Goal: Transaction & Acquisition: Purchase product/service

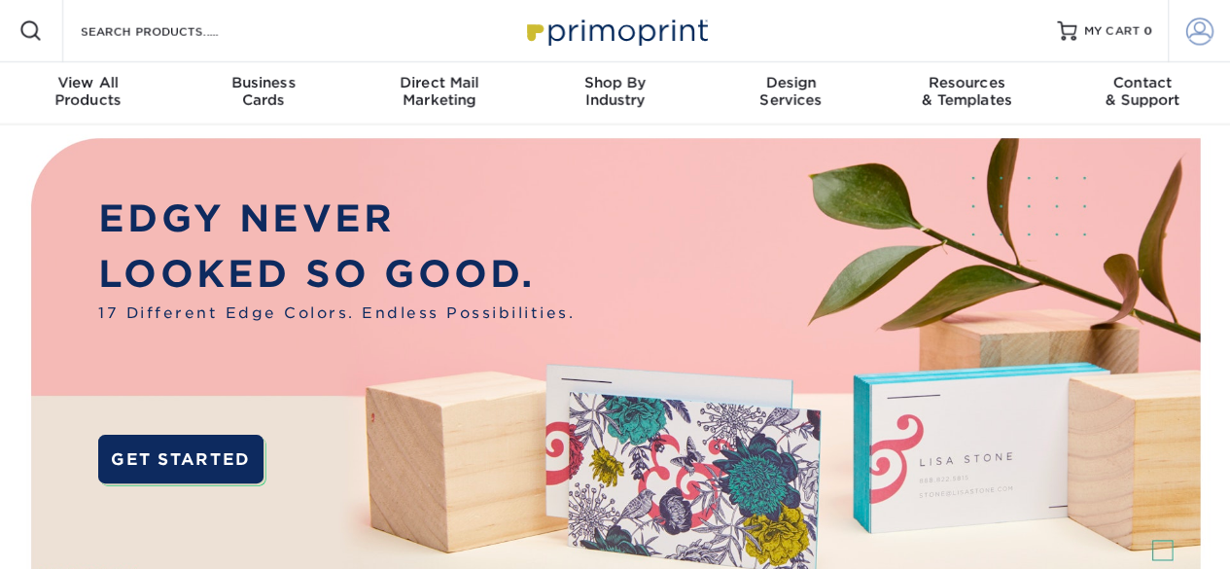
click at [1194, 28] on span at bounding box center [1199, 30] width 27 height 27
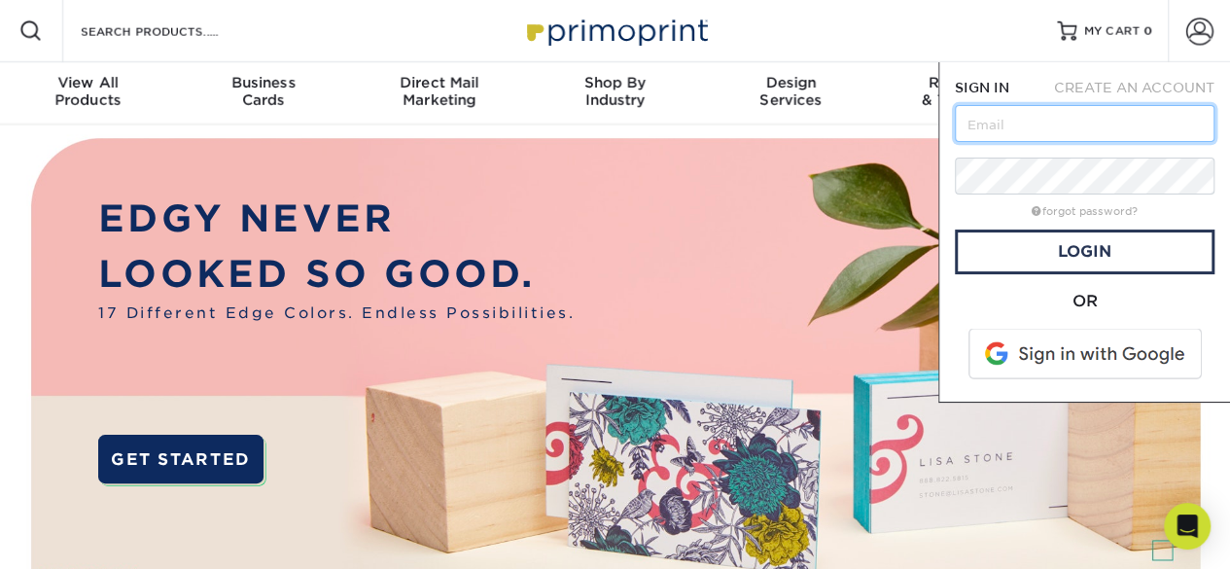
click at [1061, 129] on input "text" at bounding box center [1085, 123] width 260 height 37
type input "Marajdaf@gmail.com"
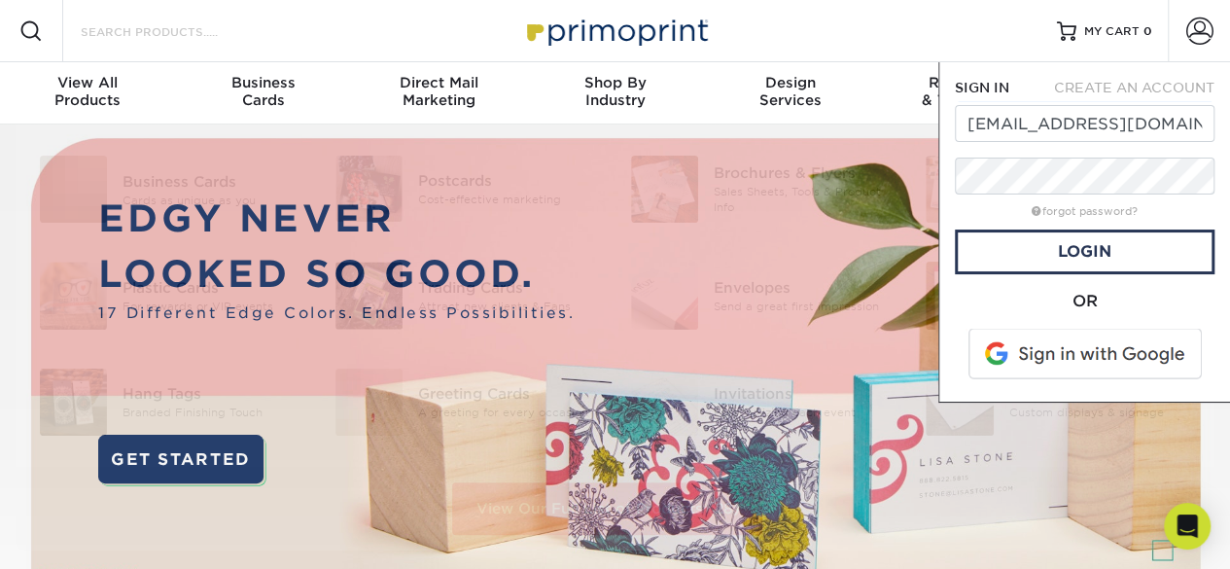
click at [167, 26] on input "Search Products" at bounding box center [174, 30] width 190 height 23
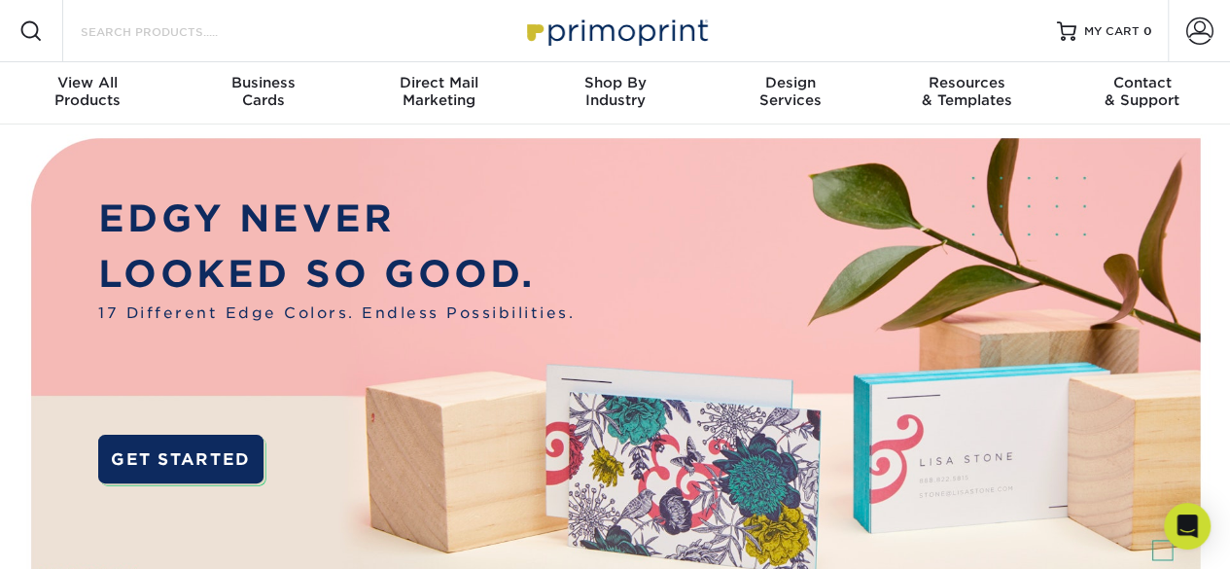
click at [167, 26] on input "Search Products" at bounding box center [174, 30] width 190 height 23
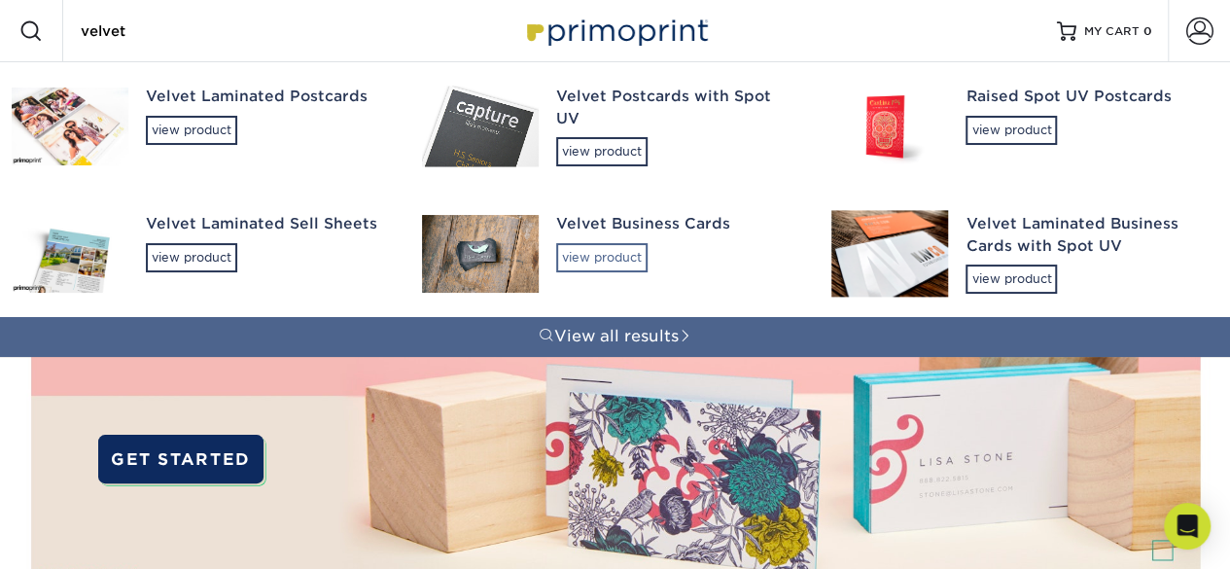
type input "velvet"
click at [593, 245] on div "view product" at bounding box center [601, 257] width 91 height 29
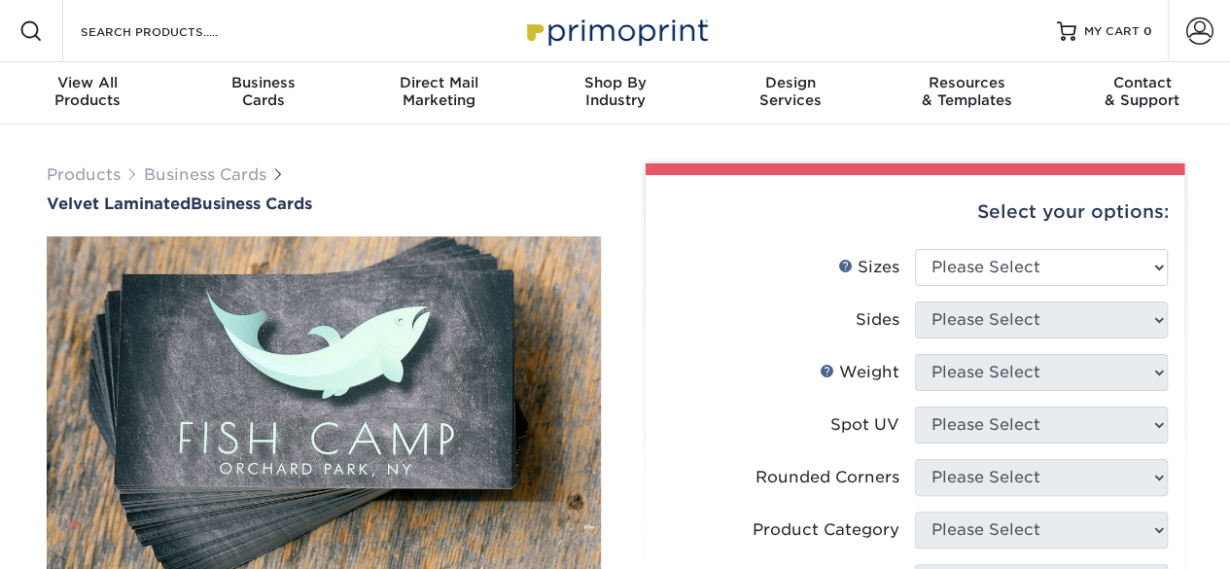
click at [593, 245] on img at bounding box center [324, 406] width 554 height 554
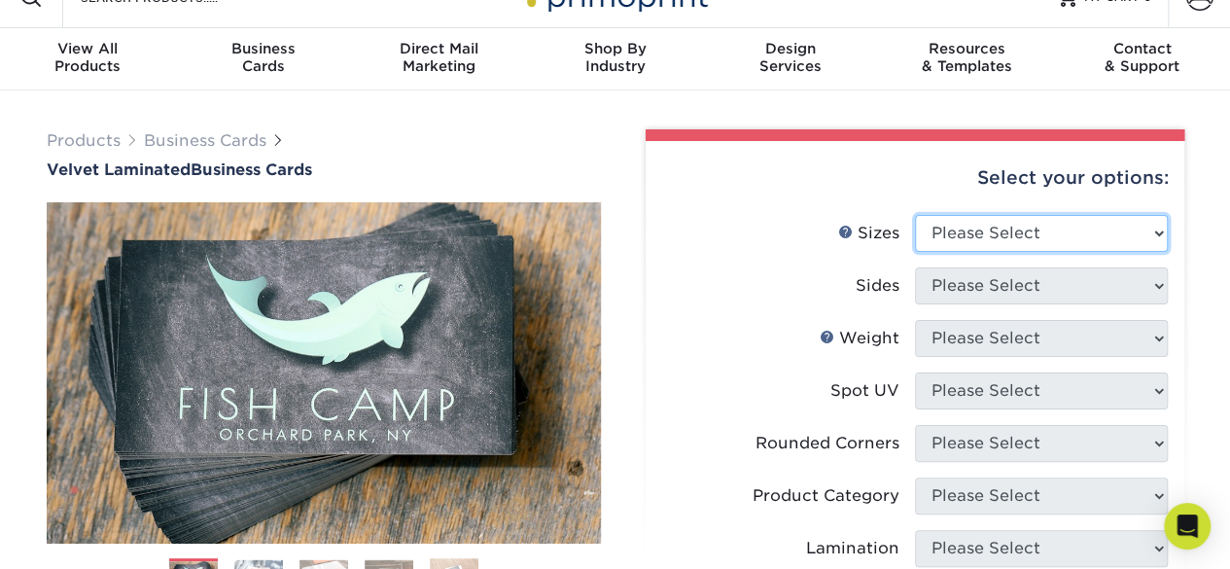
click at [1045, 219] on select "Please Select 1.5" x 3.5" - Mini 1.75" x 3.5" - Mini 2" x 2" - Square 2" x 3" -…" at bounding box center [1041, 233] width 253 height 37
select select "2.00x3.50"
click at [915, 215] on select "Please Select 1.5" x 3.5" - Mini 1.75" x 3.5" - Mini 2" x 2" - Square 2" x 3" -…" at bounding box center [1041, 233] width 253 height 37
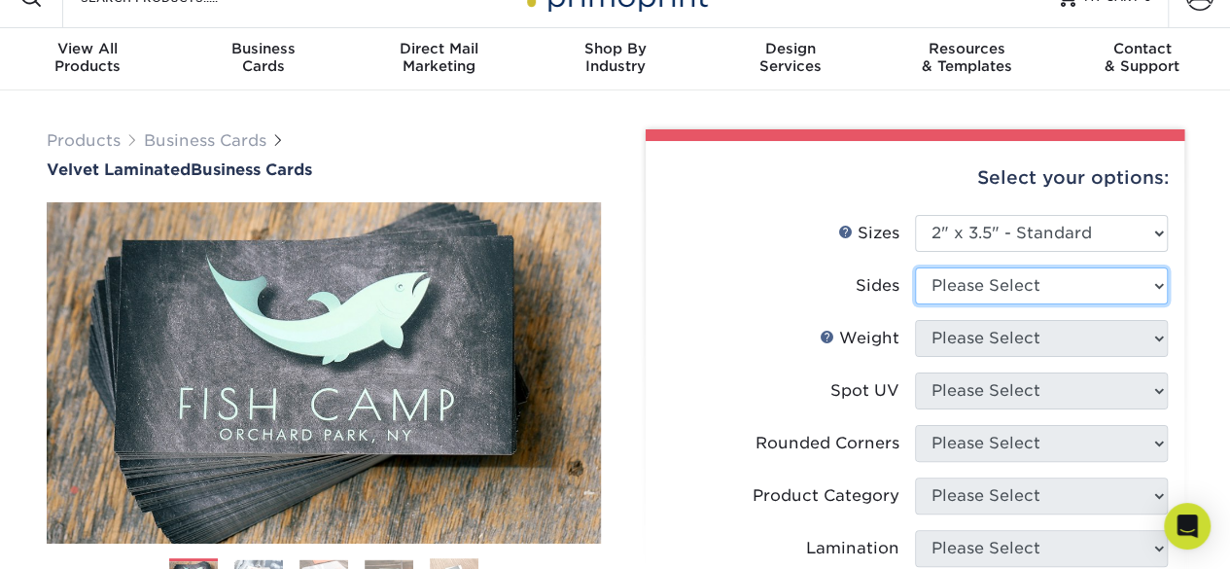
click at [1067, 287] on select "Please Select Print Both Sides Print Front Only" at bounding box center [1041, 285] width 253 height 37
select select "13abbda7-1d64-4f25-8bb2-c179b224825d"
click at [915, 267] on select "Please Select Print Both Sides Print Front Only" at bounding box center [1041, 285] width 253 height 37
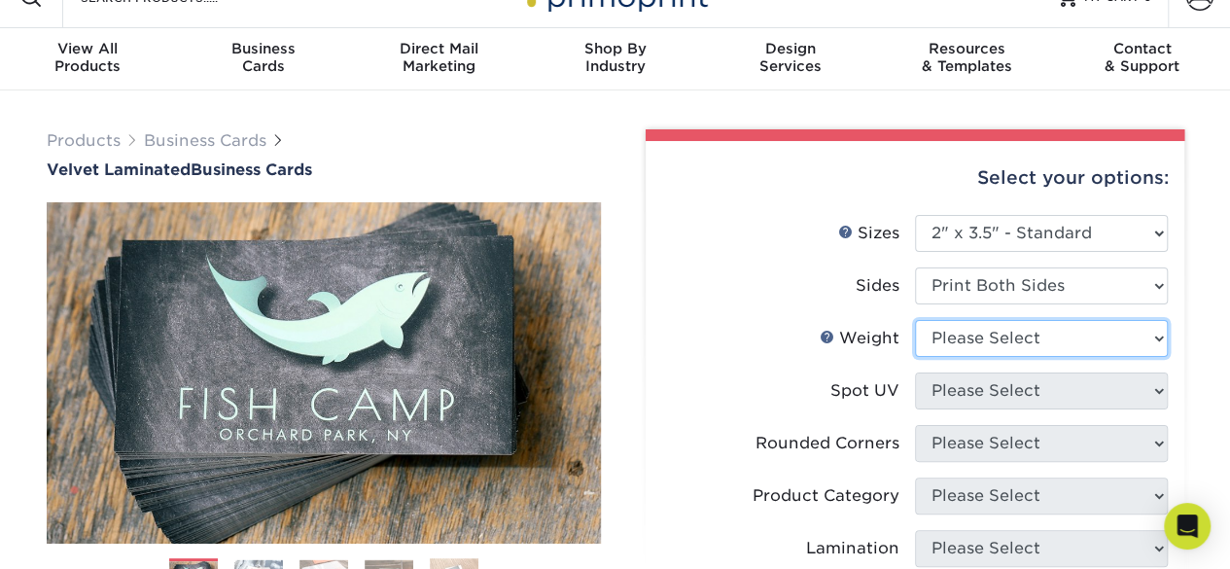
click at [1043, 340] on select "Please Select 16PT" at bounding box center [1041, 338] width 253 height 37
select select "16PT"
click at [915, 320] on select "Please Select 16PT" at bounding box center [1041, 338] width 253 height 37
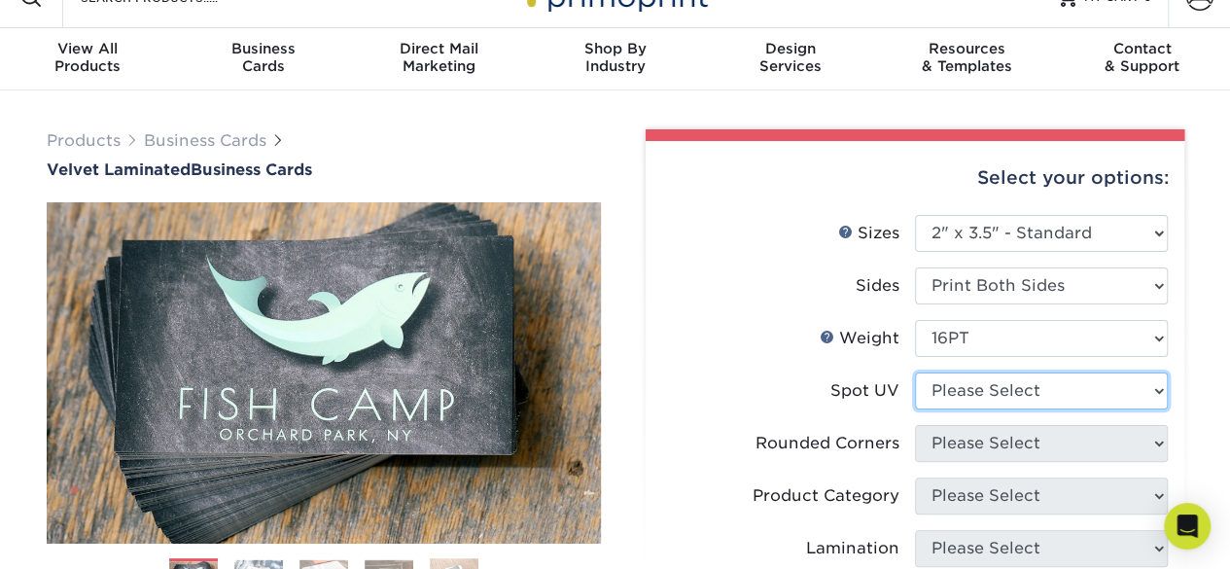
click at [1017, 386] on select "Please Select No Spot UV Front and Back (Both Sides) Front Only Back Only" at bounding box center [1041, 390] width 253 height 37
select select "0"
click at [915, 372] on select "Please Select No Spot UV Front and Back (Both Sides) Front Only Back Only" at bounding box center [1041, 390] width 253 height 37
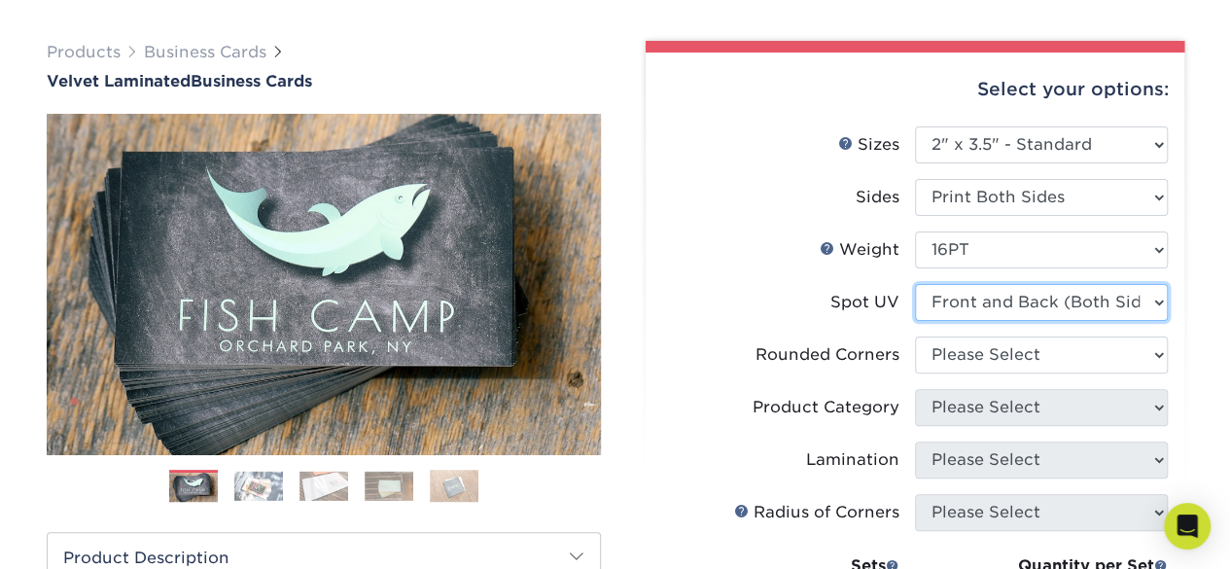
scroll to position [123, 0]
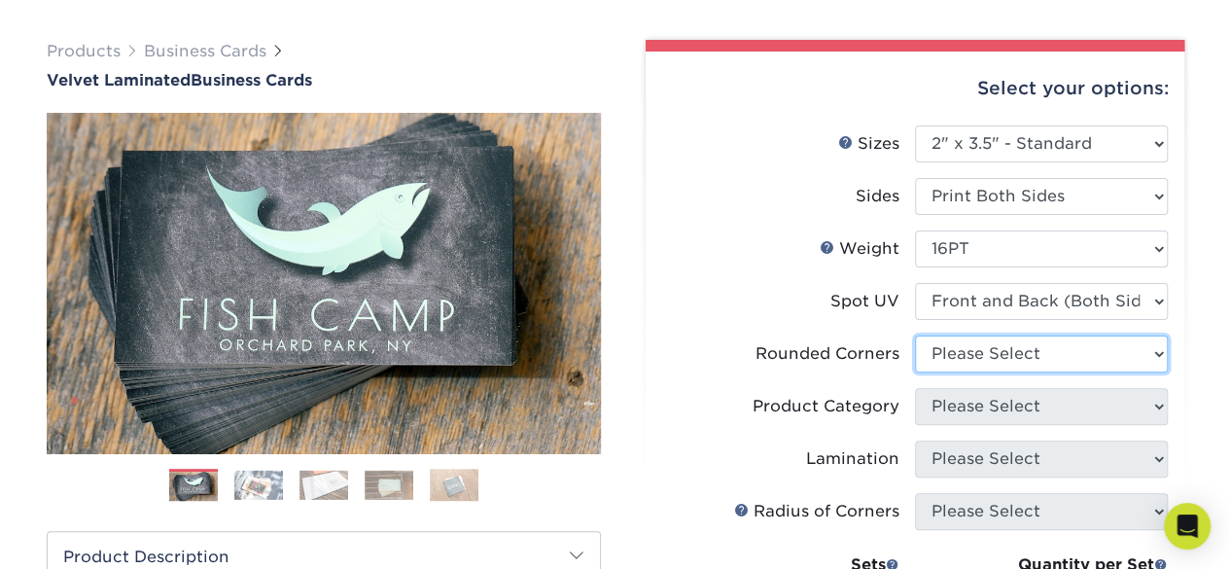
click at [1030, 354] on select "Please Select Yes - Round 2 Corners Yes - Round 4 Corners No" at bounding box center [1041, 353] width 253 height 37
select select "7672df9e-0e0a-464d-8e1f-920c575e4da3"
click at [915, 335] on select "Please Select Yes - Round 2 Corners Yes - Round 4 Corners No" at bounding box center [1041, 353] width 253 height 37
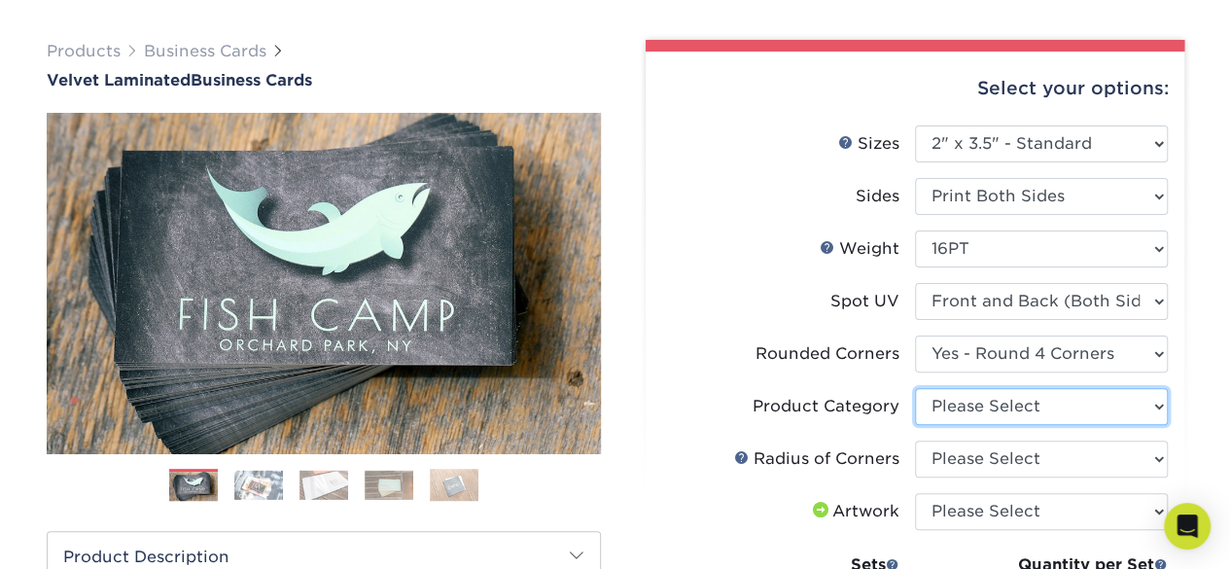
click at [1077, 398] on select "Please Select Business Cards" at bounding box center [1041, 406] width 253 height 37
select select "3b5148f1-0588-4f88-a218-97bcfdce65c1"
click at [915, 388] on select "Please Select Business Cards" at bounding box center [1041, 406] width 253 height 37
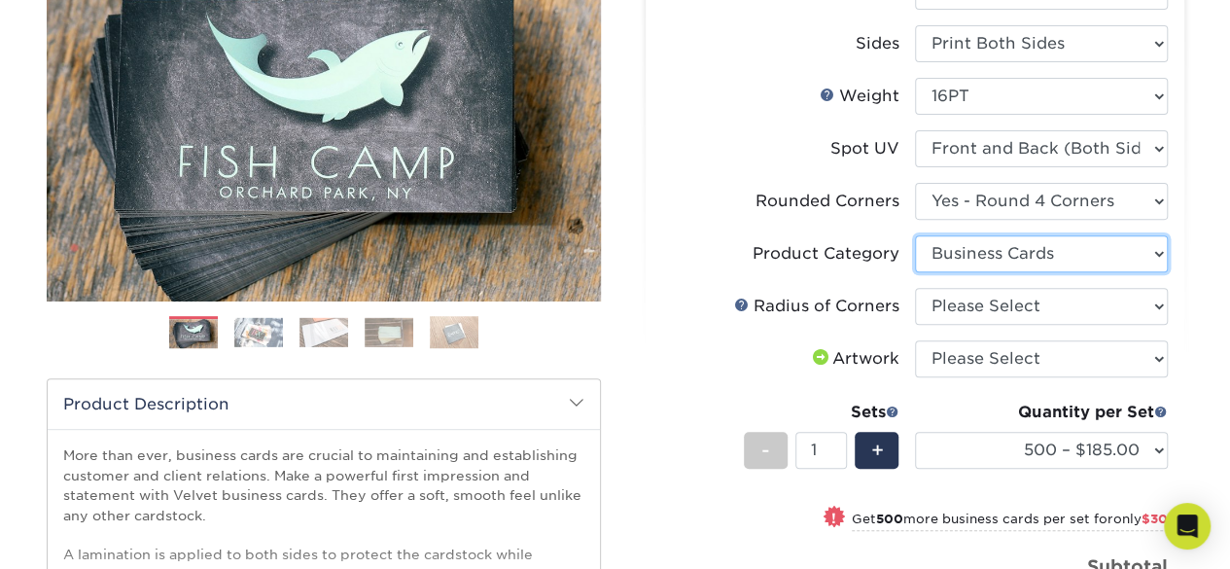
scroll to position [277, 0]
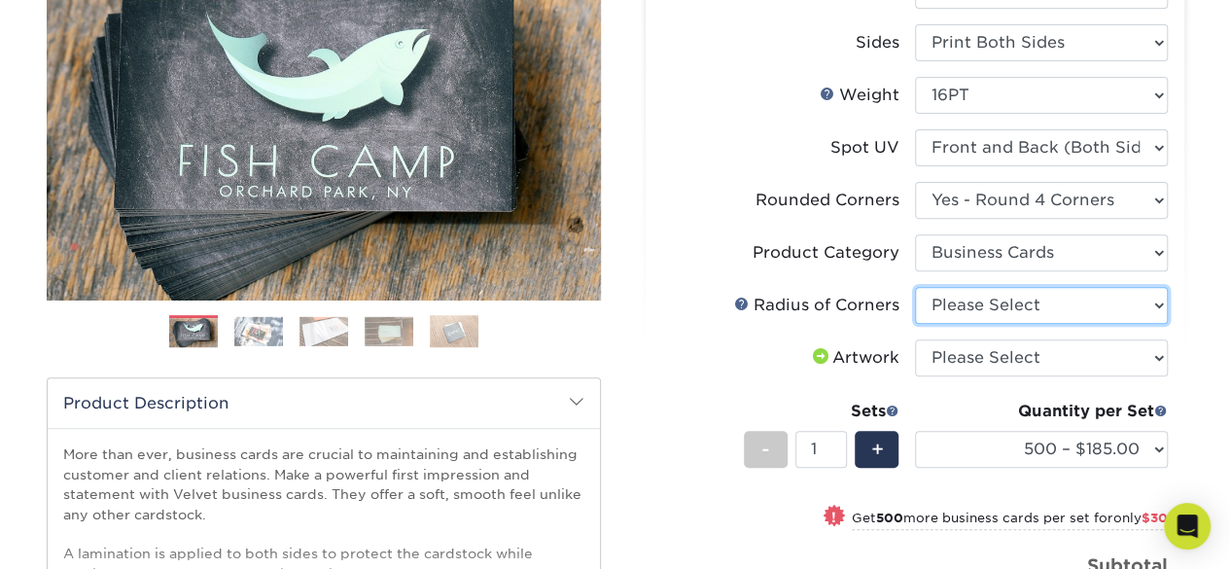
click at [1056, 309] on select "Please Select Rounded 1/8" Rounded 1/4"" at bounding box center [1041, 305] width 253 height 37
select select "589680c7-ee9a-431b-9d12-d7aeb1386a97"
click at [915, 287] on select "Please Select Rounded 1/8" Rounded 1/4"" at bounding box center [1041, 305] width 253 height 37
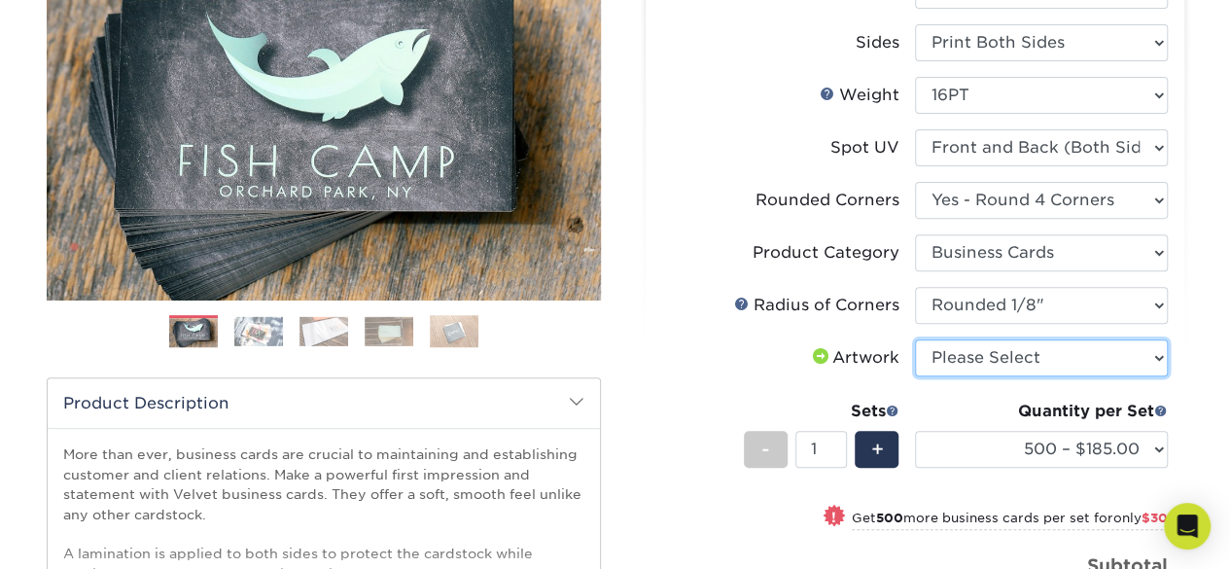
click at [1042, 363] on select "Please Select I will upload files I need a design - $100" at bounding box center [1041, 357] width 253 height 37
click at [915, 339] on select "Please Select I will upload files I need a design - $100" at bounding box center [1041, 357] width 253 height 37
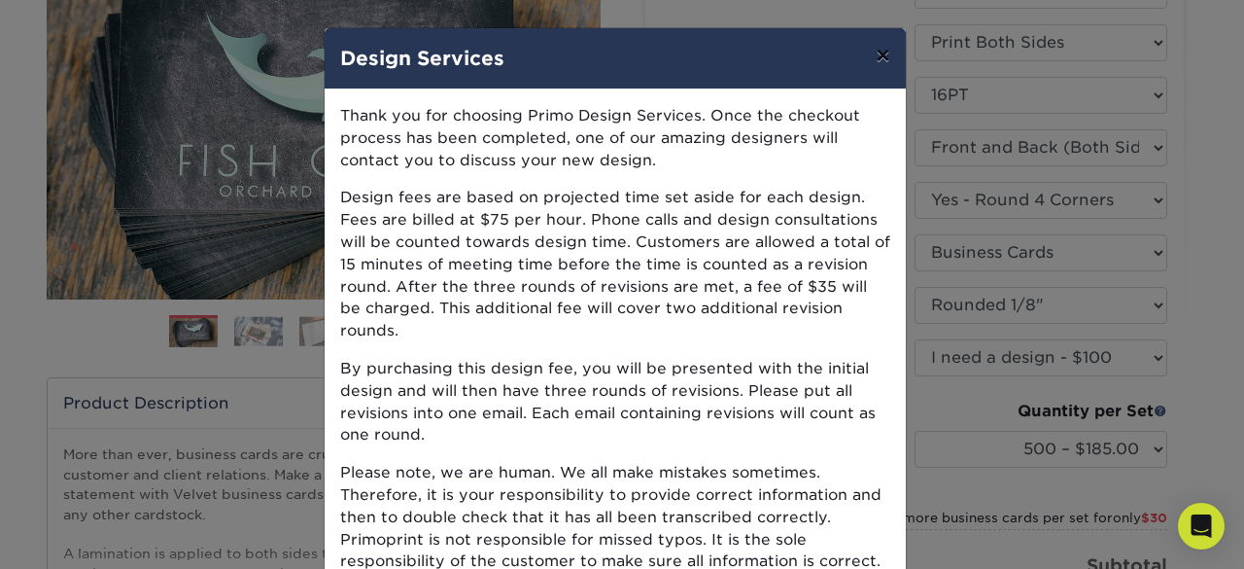
click at [885, 51] on button "×" at bounding box center [882, 55] width 45 height 54
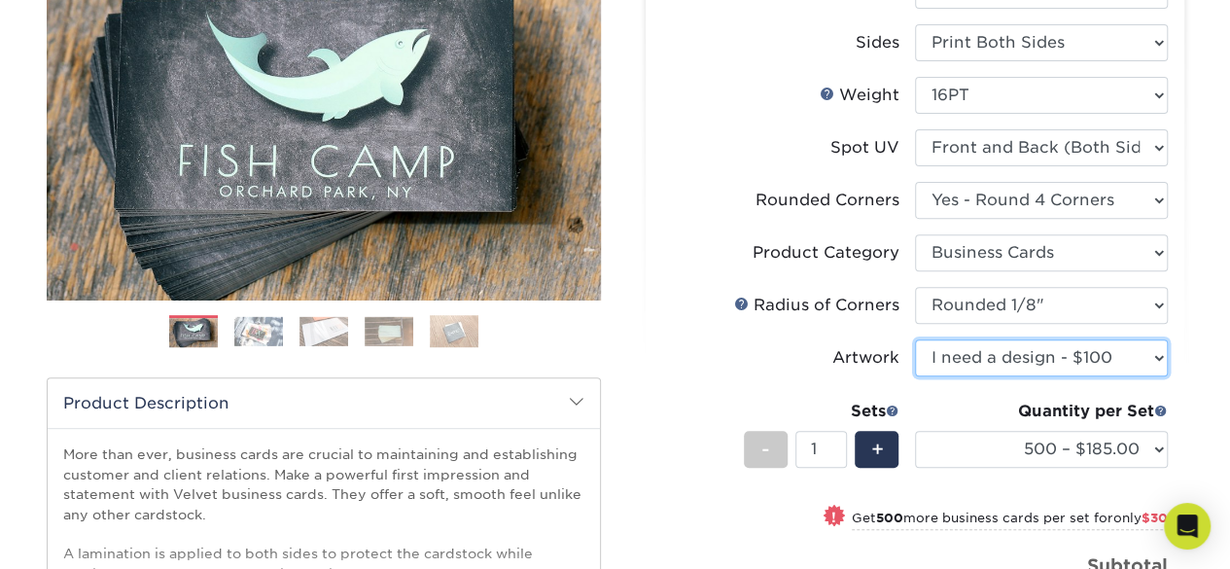
click at [997, 359] on select "Please Select I will upload files I need a design - $100" at bounding box center [1041, 357] width 253 height 37
select select "upload"
click at [915, 339] on select "Please Select I will upload files I need a design - $100" at bounding box center [1041, 357] width 253 height 37
click at [984, 400] on div "Quantity per Set" at bounding box center [1041, 411] width 253 height 23
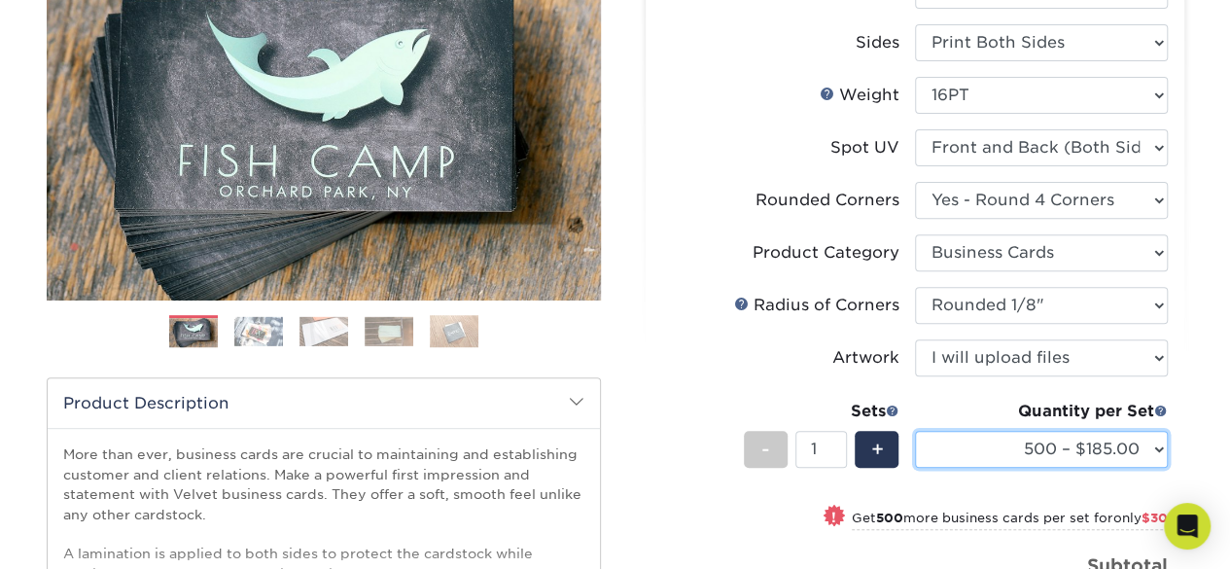
click at [986, 438] on select "500 – $185.00 1000 – $215.00 2500 – $518.00 5000 – $869.00 10000 – $1557.00" at bounding box center [1041, 449] width 253 height 37
select select "1000 – $215.00"
click at [915, 431] on select "500 – $185.00 1000 – $215.00 2500 – $518.00 5000 – $869.00 10000 – $1557.00" at bounding box center [1041, 449] width 253 height 37
click at [1203, 420] on div "Products Business Cards Velvet Laminated Business Cards Previous Next" at bounding box center [615, 380] width 1230 height 1066
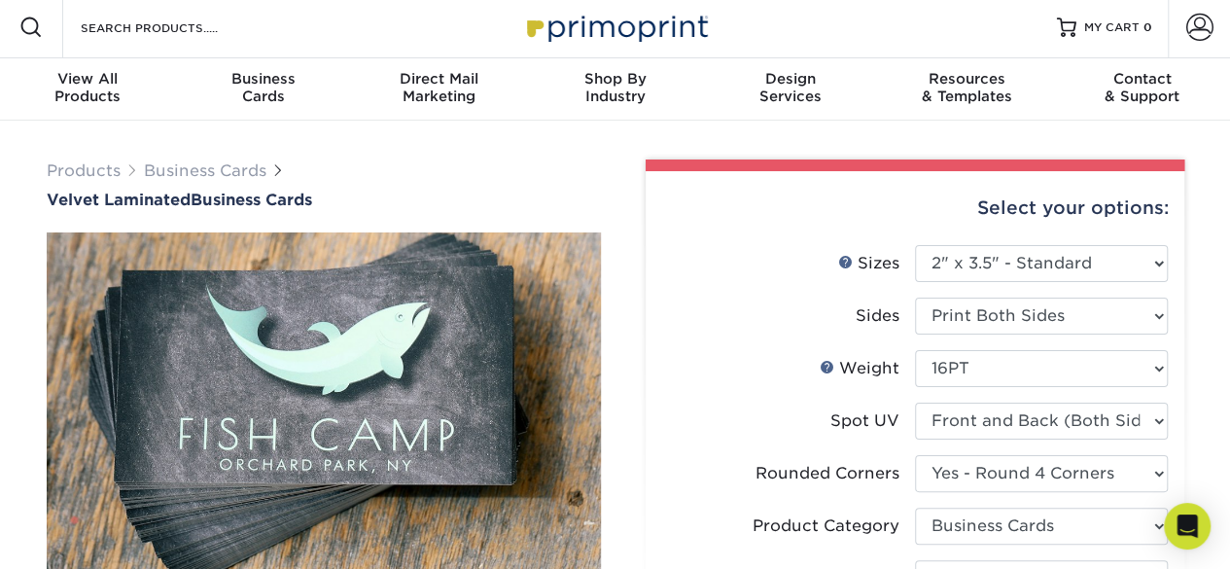
scroll to position [0, 0]
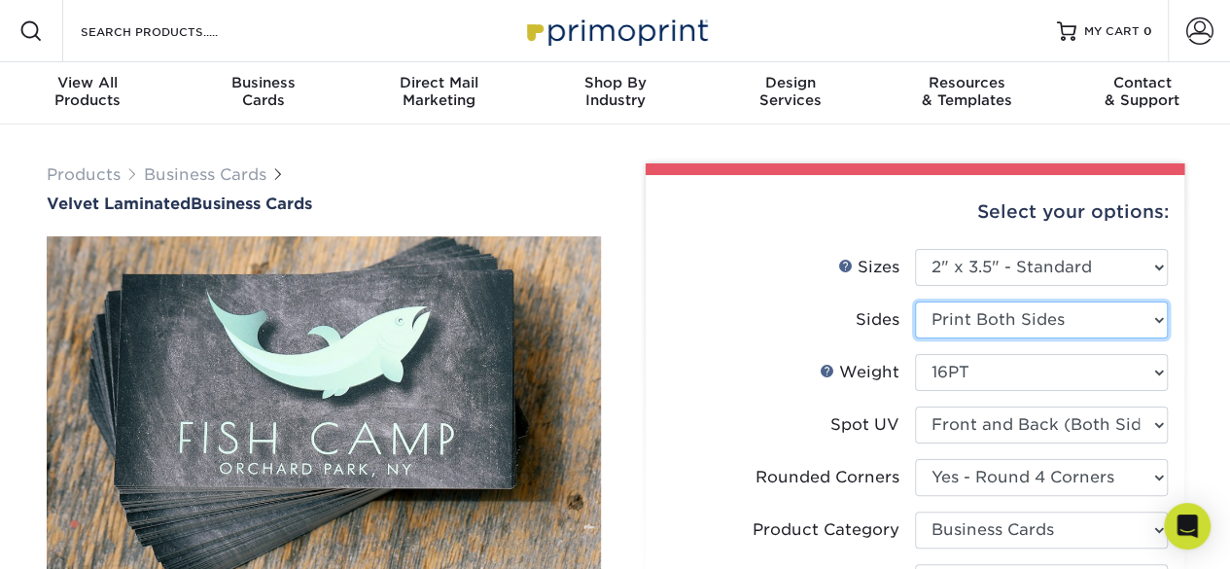
click at [966, 319] on select "Please Select Print Both Sides Print Front Only" at bounding box center [1041, 319] width 253 height 37
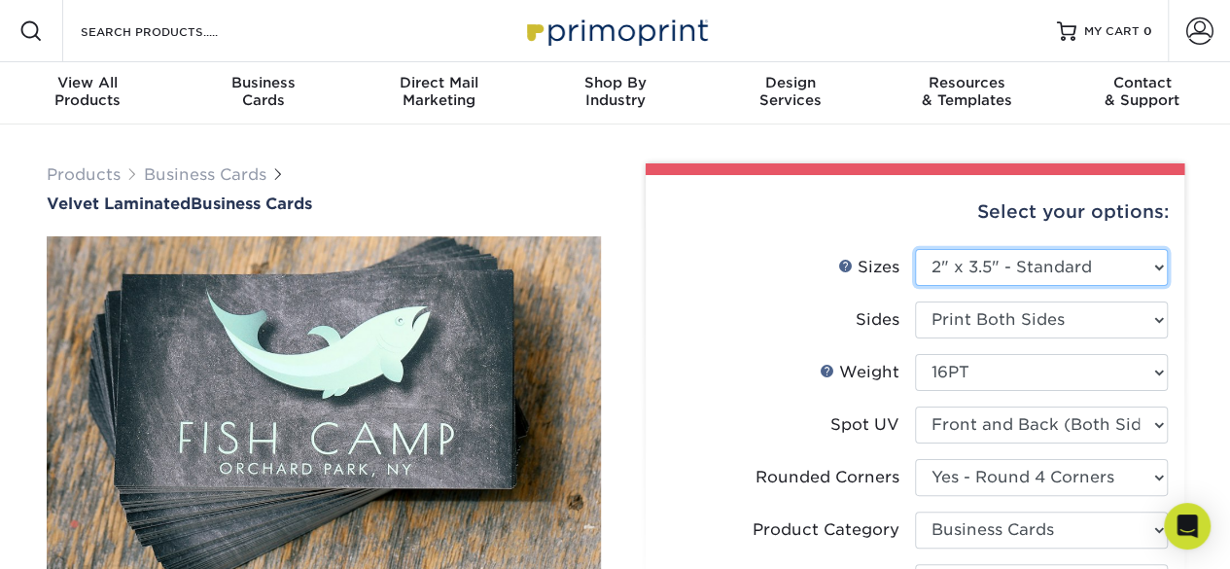
click at [975, 275] on select "Please Select 1.5" x 3.5" - Mini 1.75" x 3.5" - Mini 2" x 2" - Square 2" x 3" -…" at bounding box center [1041, 267] width 253 height 37
